Goal: Transaction & Acquisition: Subscribe to service/newsletter

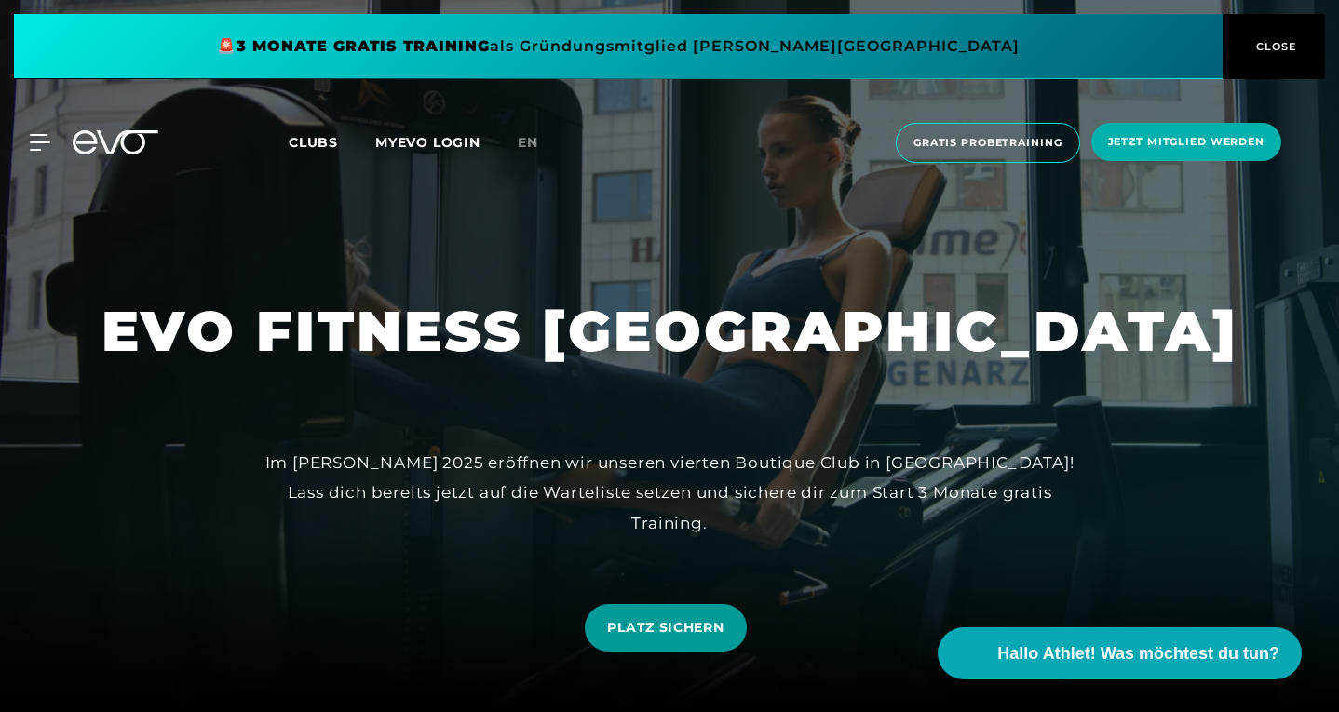
click at [682, 634] on span "PLATZ SICHERN" at bounding box center [665, 628] width 116 height 20
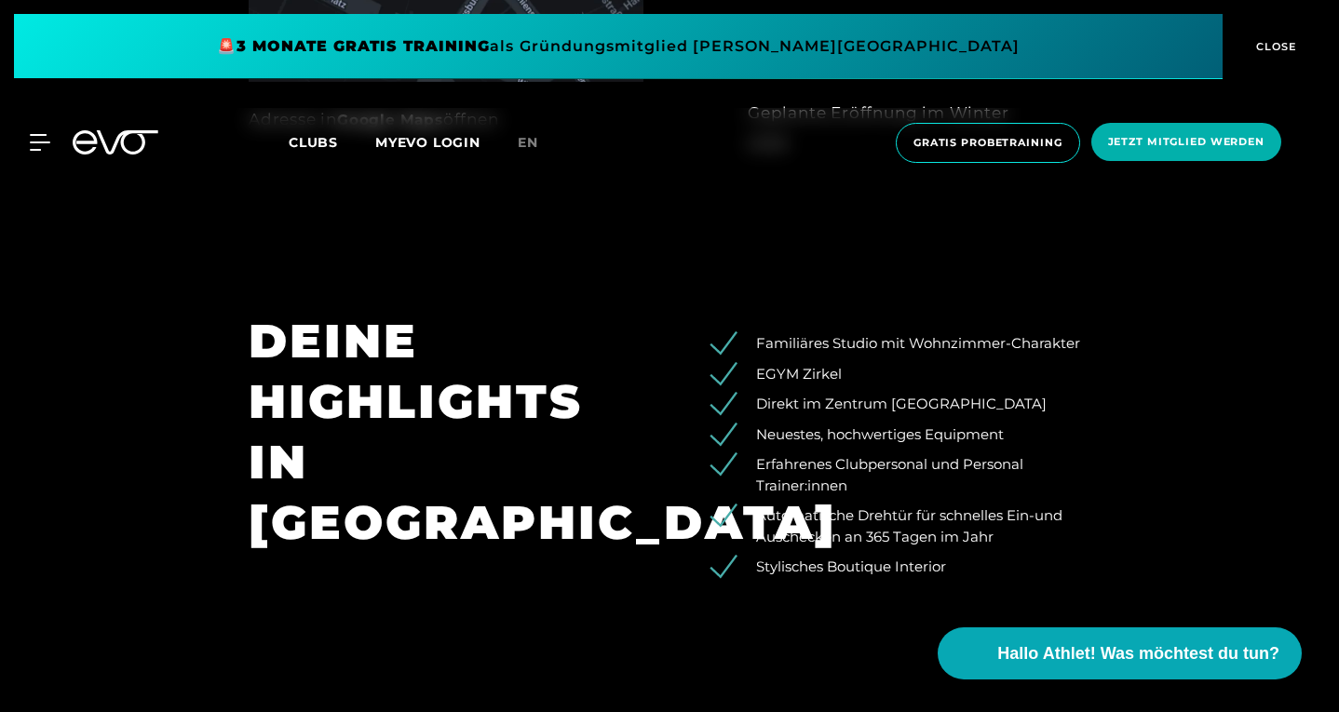
scroll to position [1396, 0]
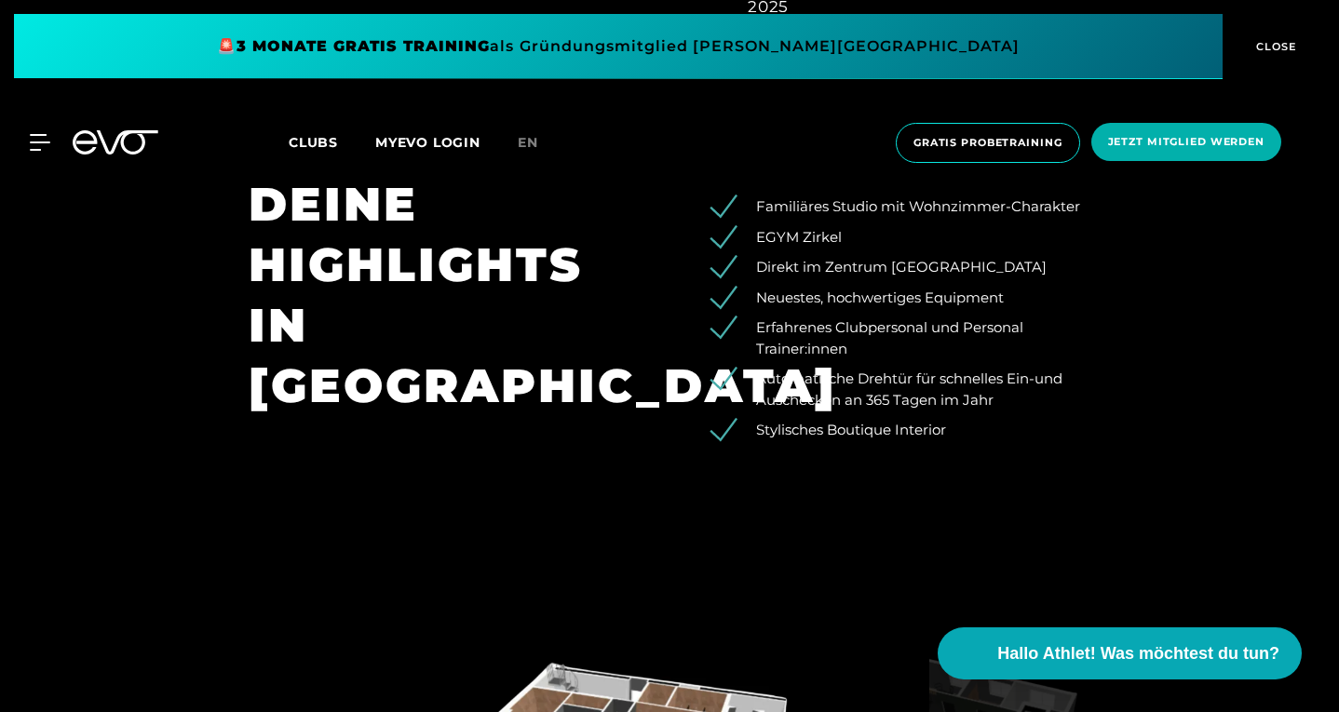
click at [898, 47] on span at bounding box center [618, 46] width 1208 height 65
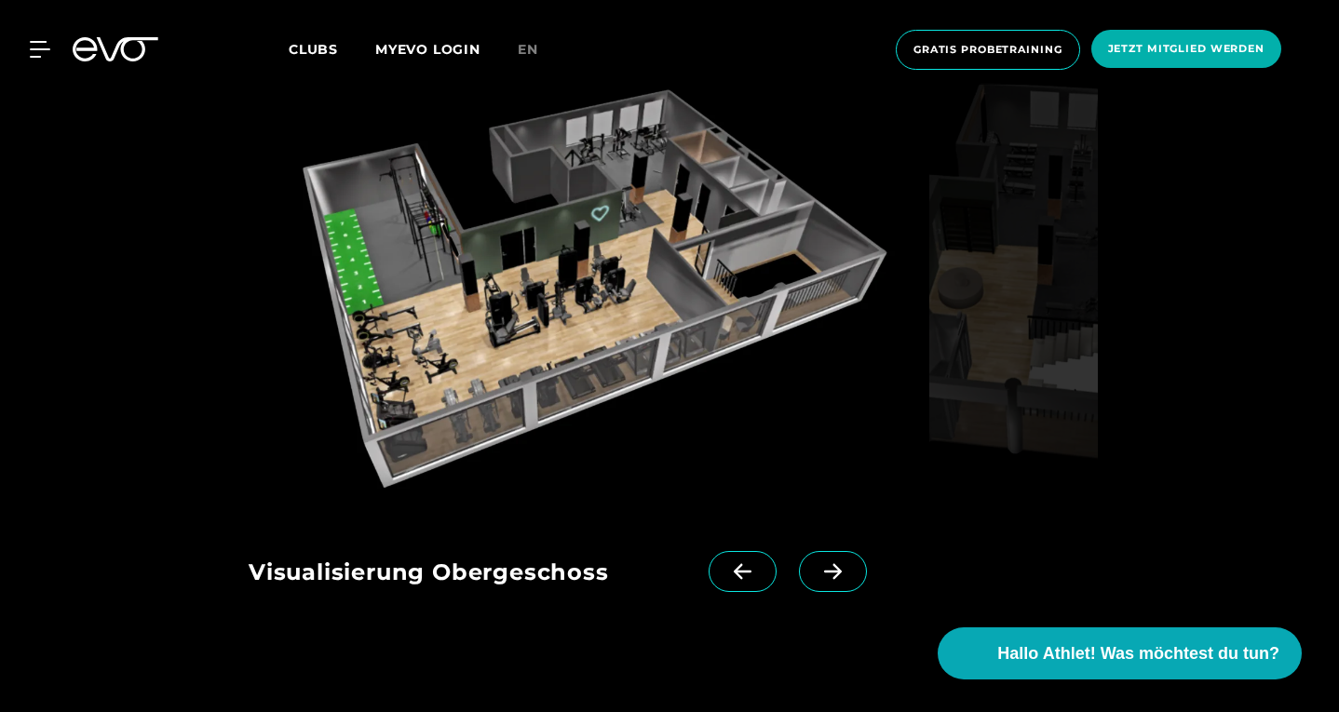
scroll to position [2337, 0]
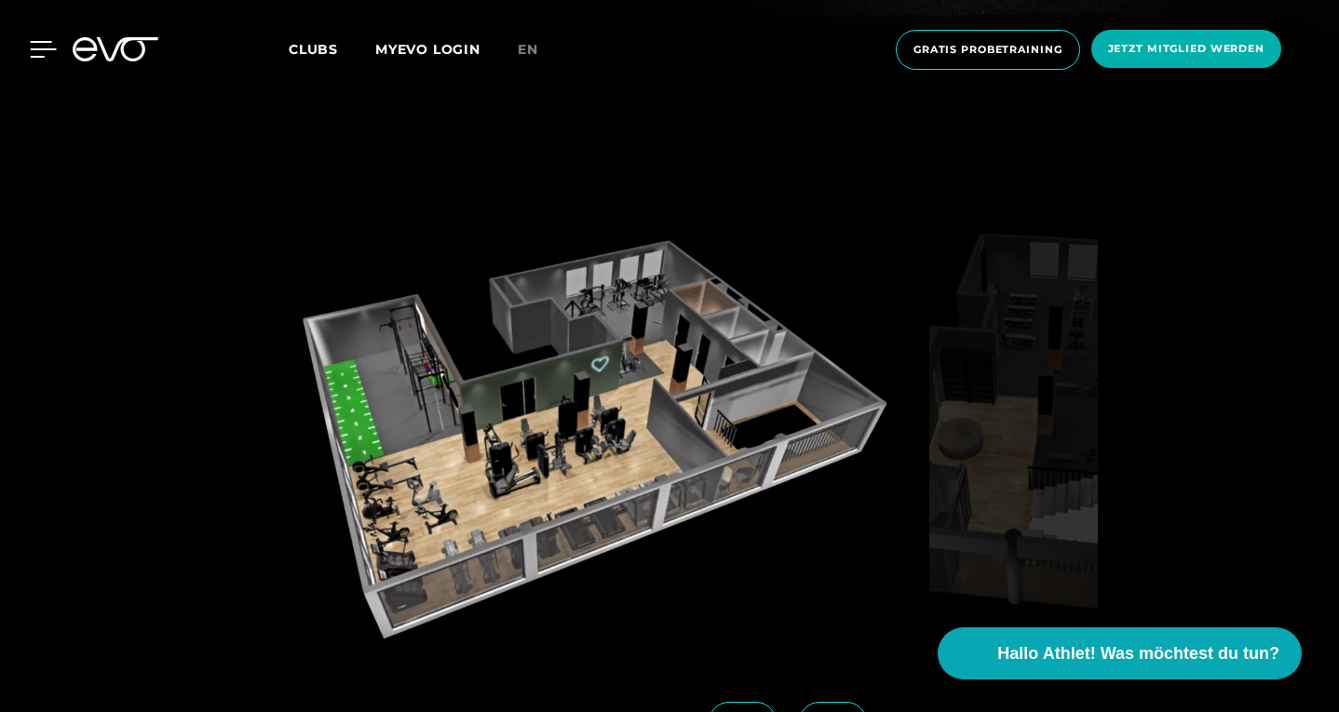
click at [33, 50] on icon at bounding box center [44, 49] width 26 height 15
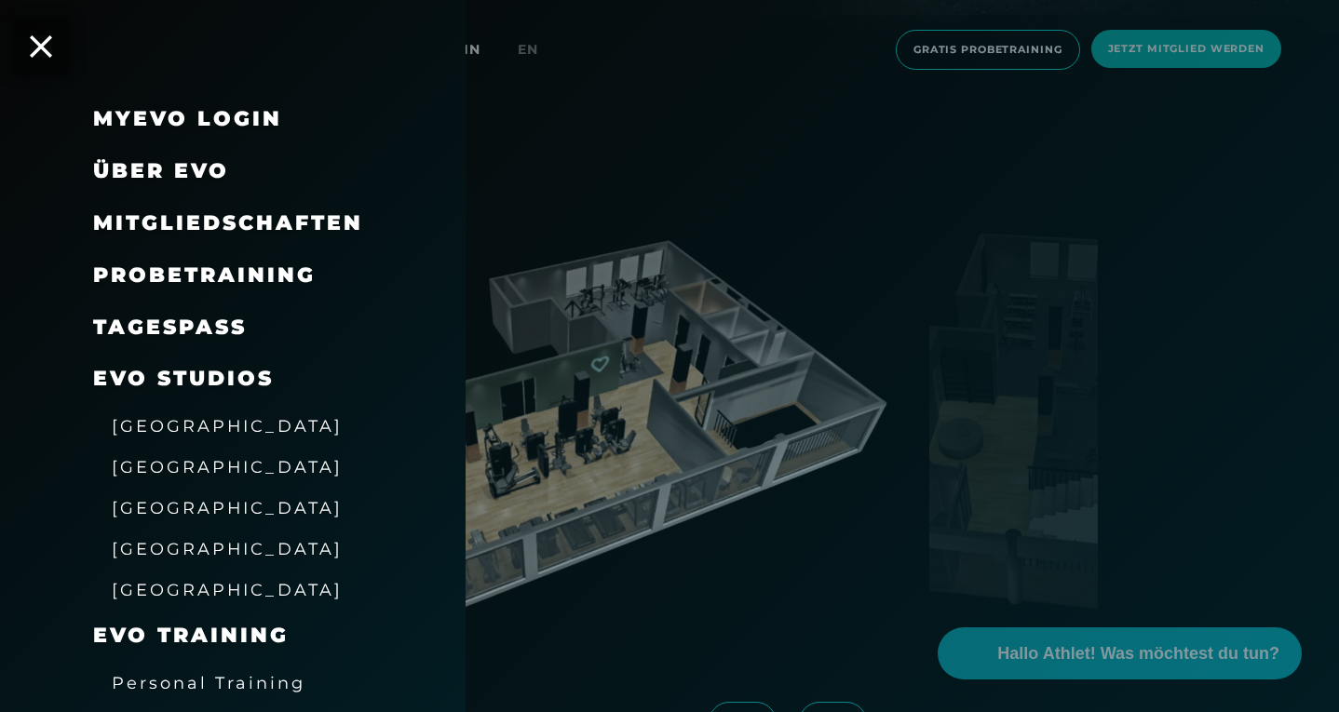
click at [296, 218] on span "Mitgliedschaften" at bounding box center [228, 222] width 270 height 25
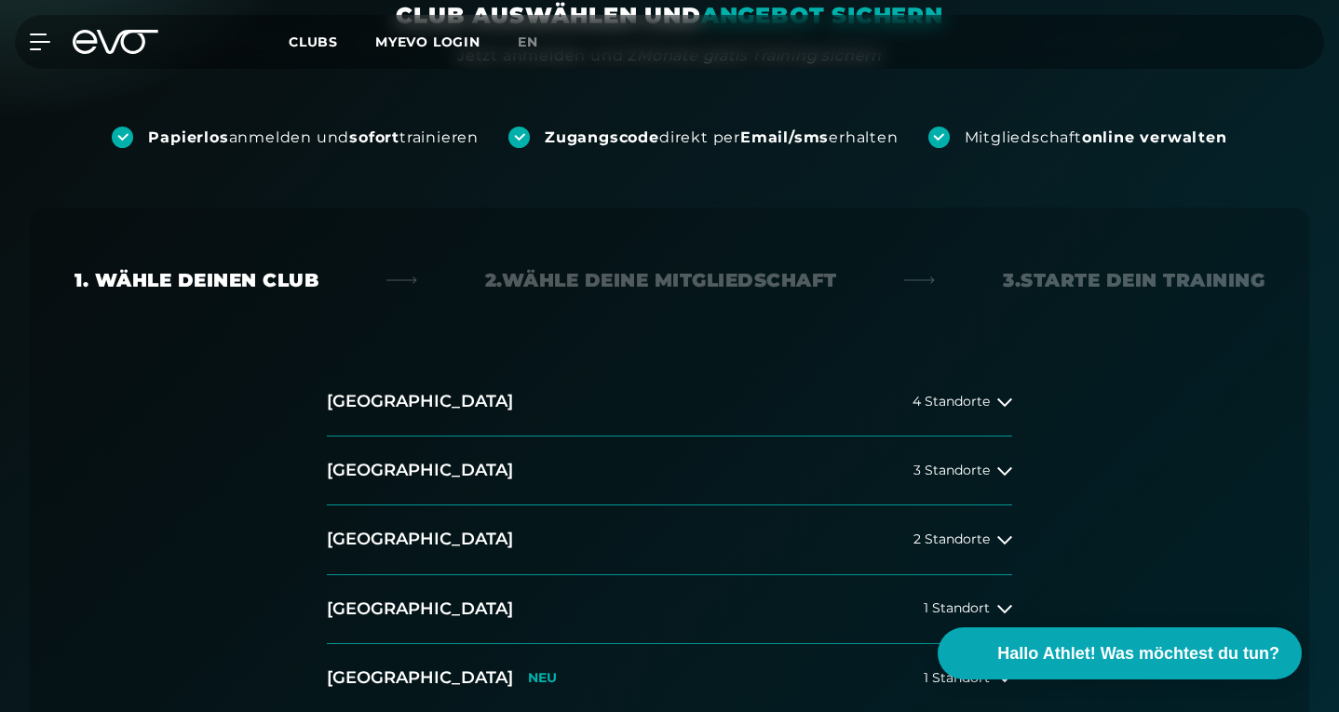
scroll to position [279, 0]
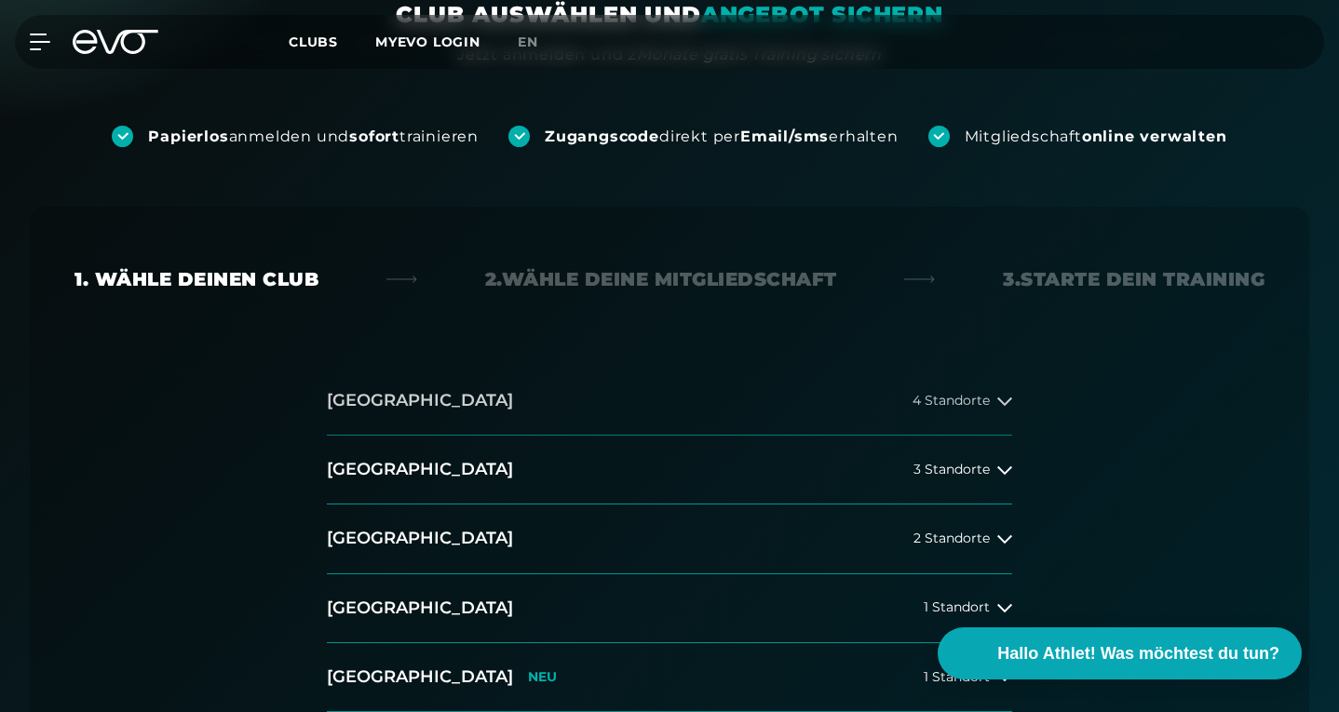
click at [1011, 394] on icon at bounding box center [1004, 401] width 15 height 15
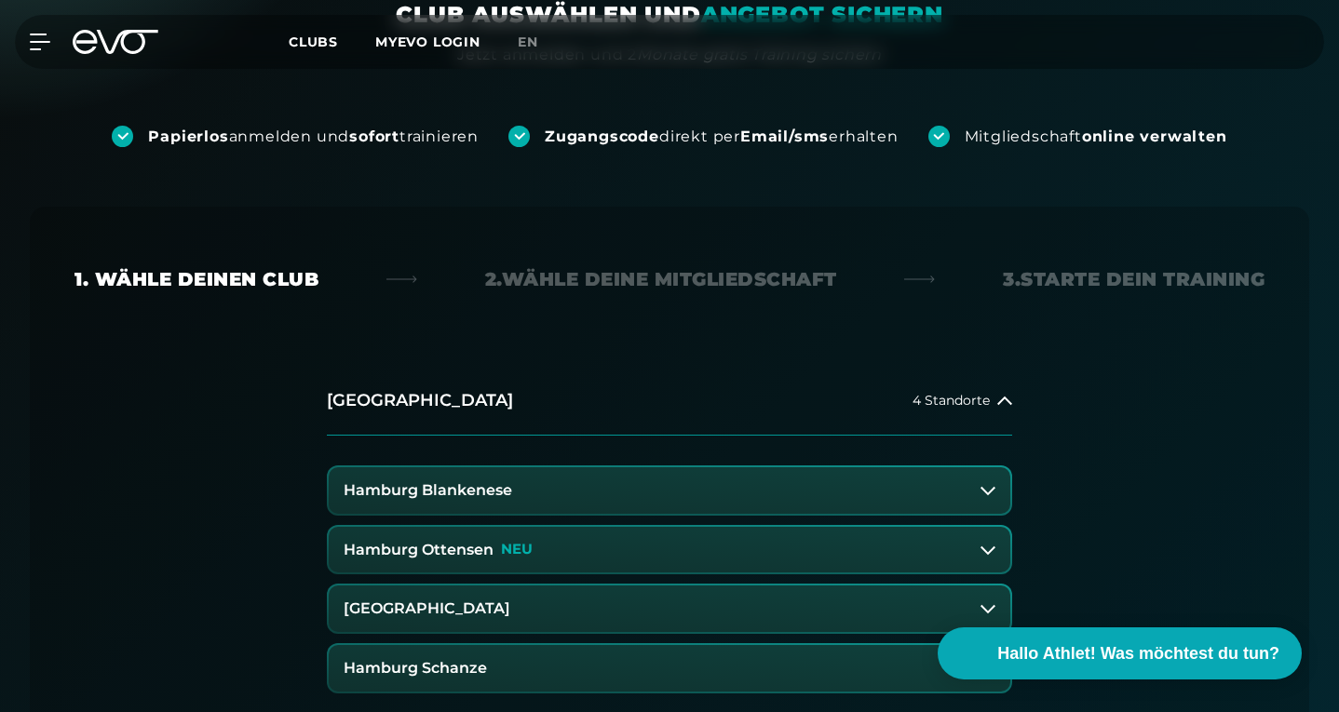
click at [550, 467] on button "Hamburg Blankenese" at bounding box center [669, 490] width 681 height 47
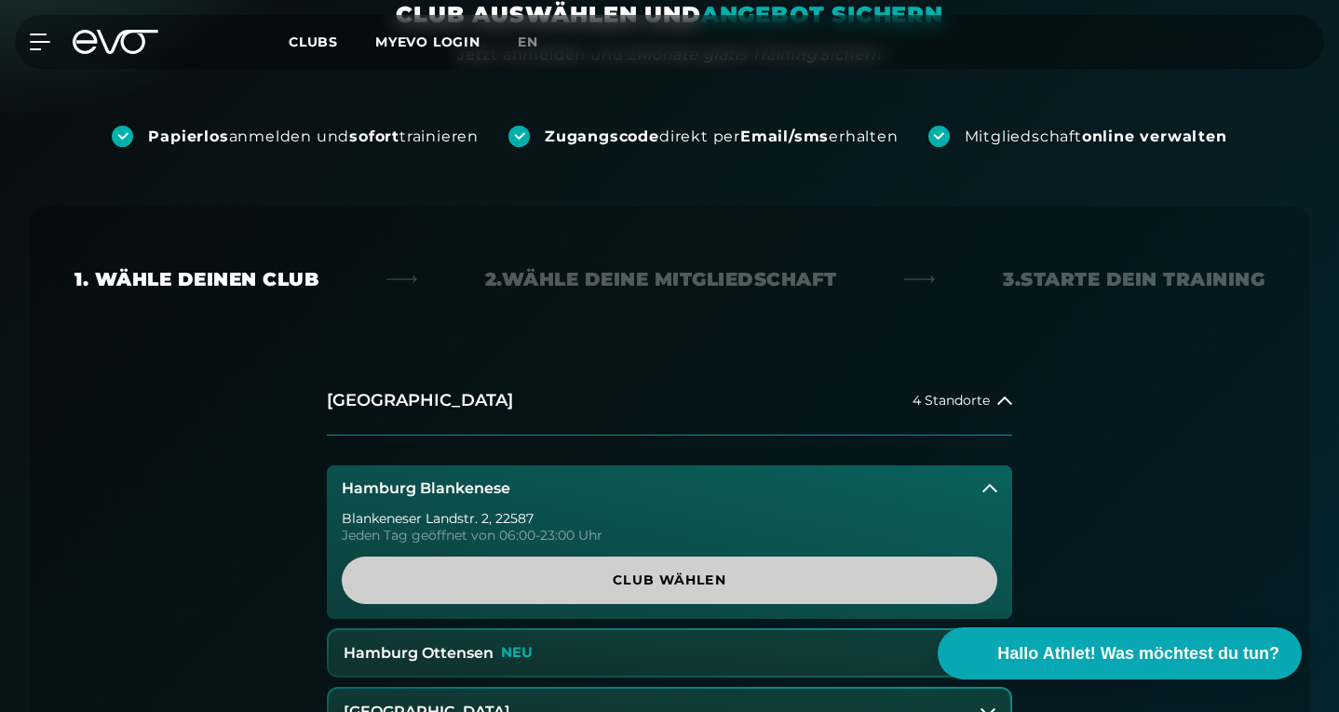
click at [626, 571] on span "Club wählen" at bounding box center [669, 581] width 611 height 20
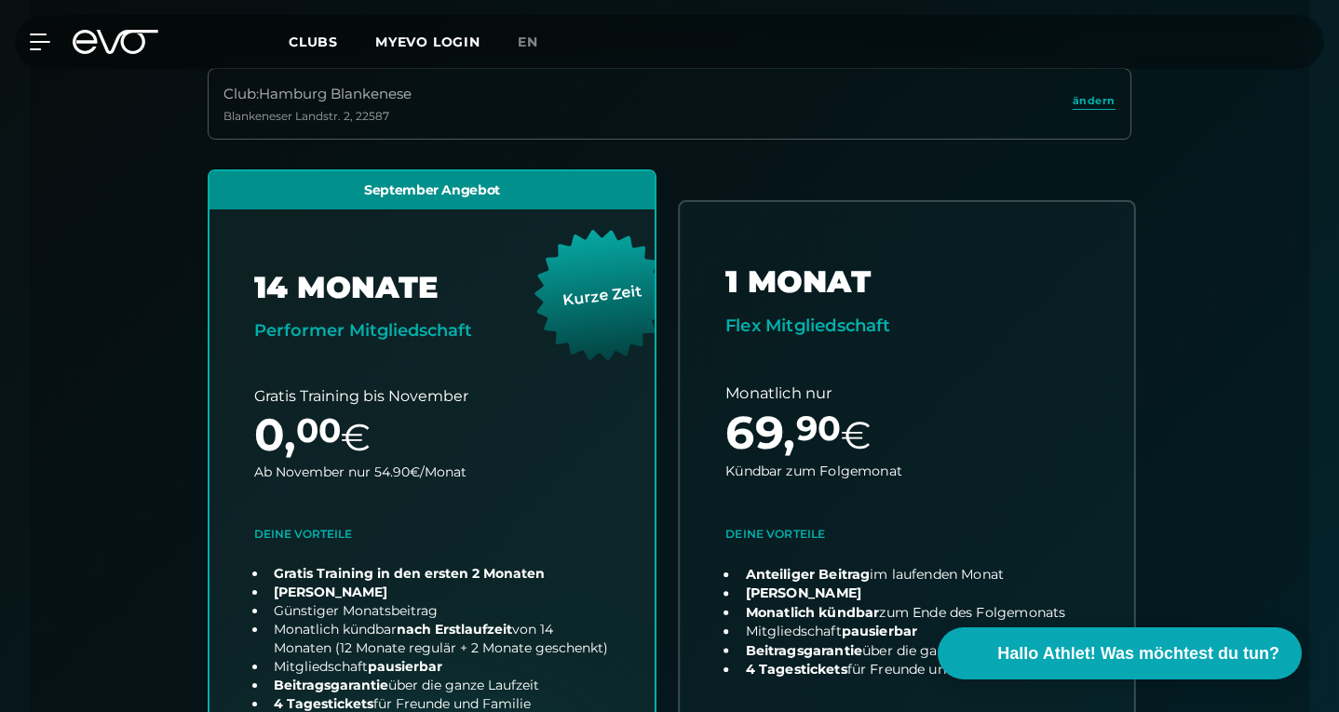
scroll to position [39, 0]
